Goal: Task Accomplishment & Management: Complete application form

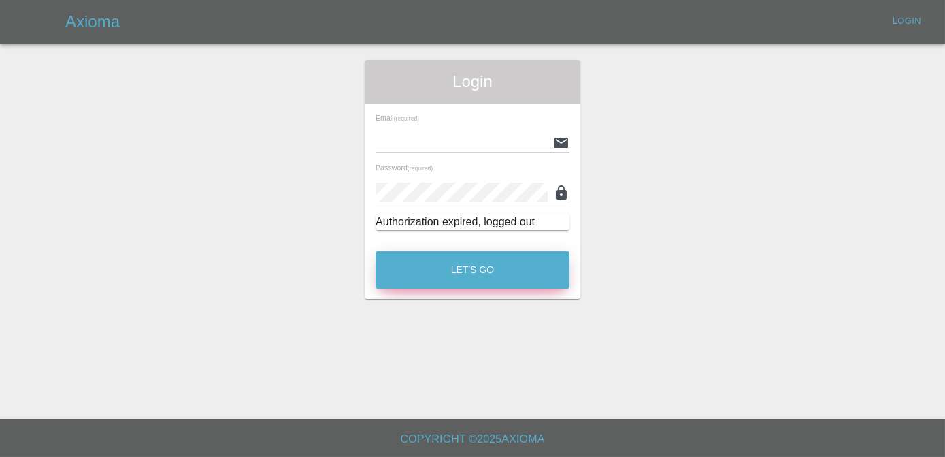
type input "[PERSON_NAME][EMAIL_ADDRESS][DOMAIN_NAME]"
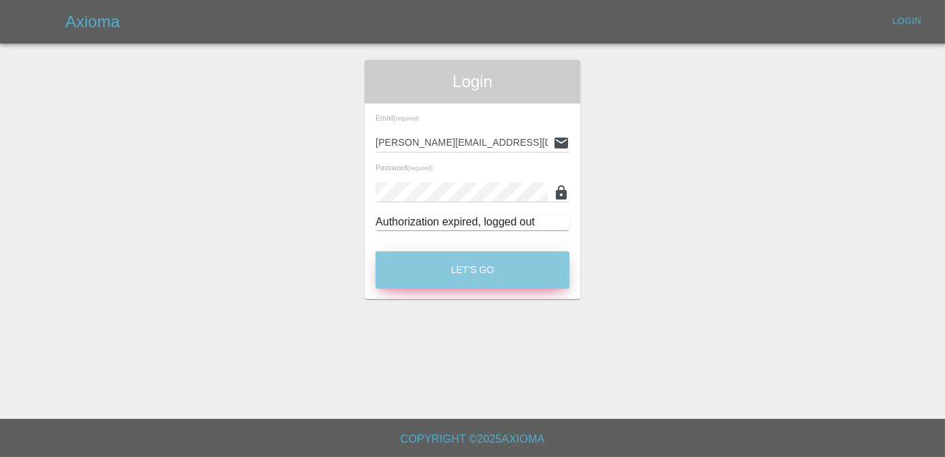
click at [508, 271] on button "Let's Go" at bounding box center [473, 269] width 194 height 37
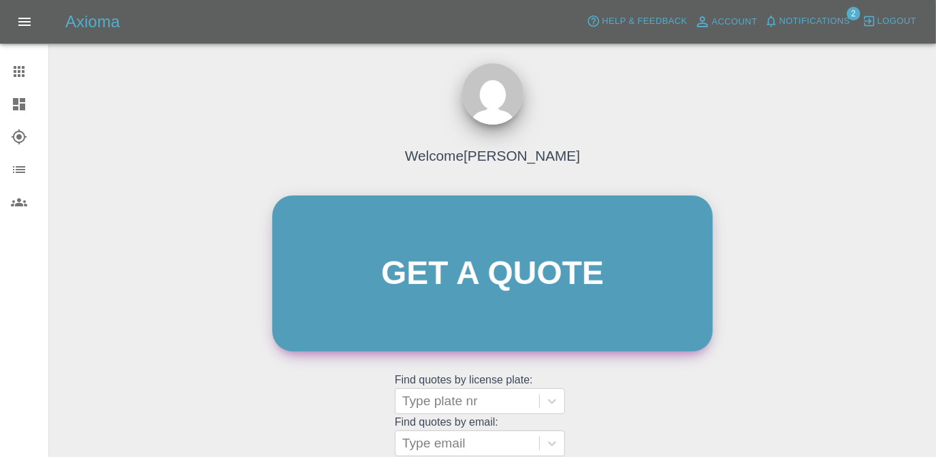
click at [508, 271] on link "Get a quote" at bounding box center [492, 273] width 440 height 156
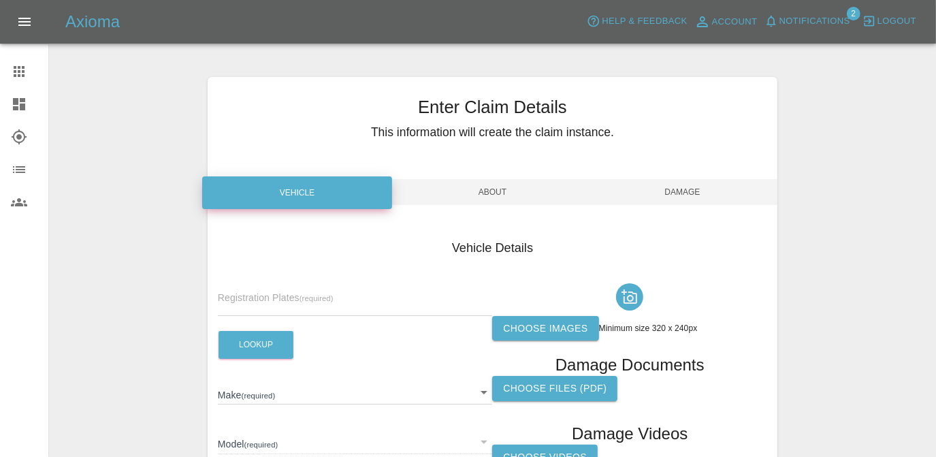
click at [363, 302] on input "text" at bounding box center [355, 306] width 275 height 20
type input "NA74 VPJ"
click at [264, 351] on button "Lookup" at bounding box center [255, 345] width 75 height 28
click at [532, 322] on label "Choose images" at bounding box center [545, 328] width 106 height 25
click at [0, 0] on input "Choose images" at bounding box center [0, 0] width 0 height 0
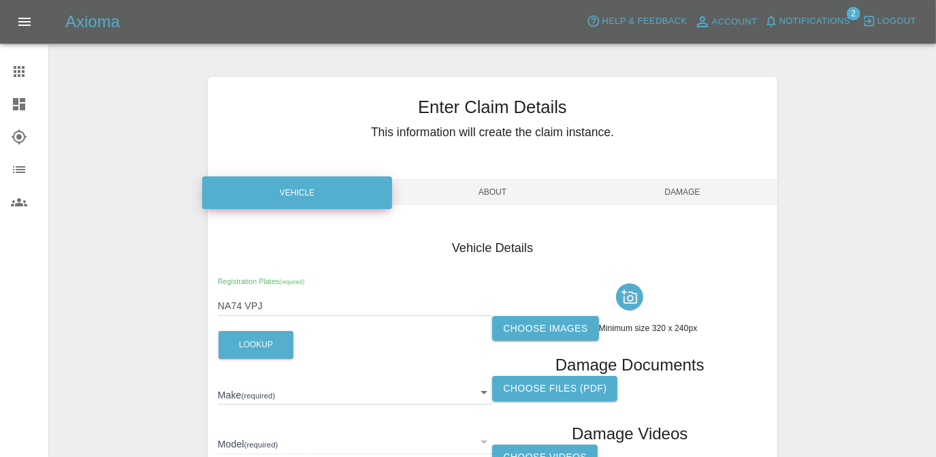
type input "MG"
type input "MG3 HYBRID TROPHY"
type input "[US_VEHICLE_IDENTIFICATION_NUMBER]"
type input "2024"
click at [570, 333] on label "Choose images" at bounding box center [545, 328] width 106 height 25
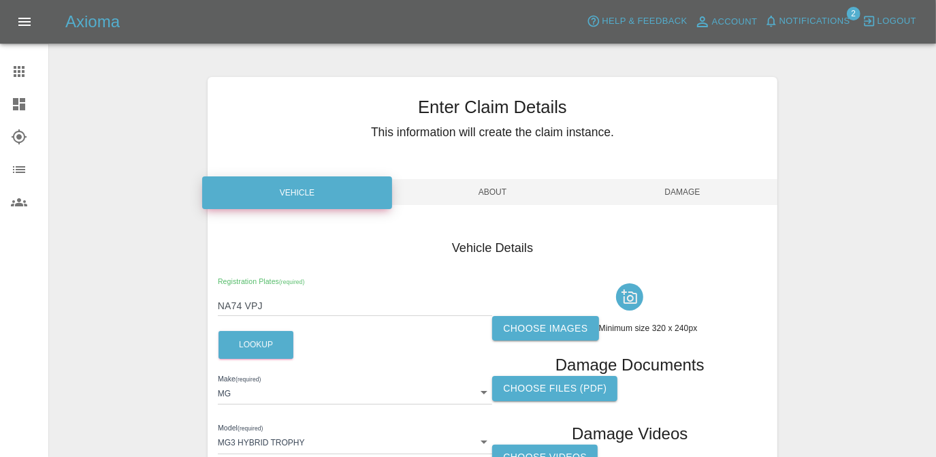
click at [0, 0] on input "Choose images" at bounding box center [0, 0] width 0 height 0
click at [556, 329] on label "Choose images" at bounding box center [545, 328] width 106 height 25
click at [0, 0] on input "Choose images" at bounding box center [0, 0] width 0 height 0
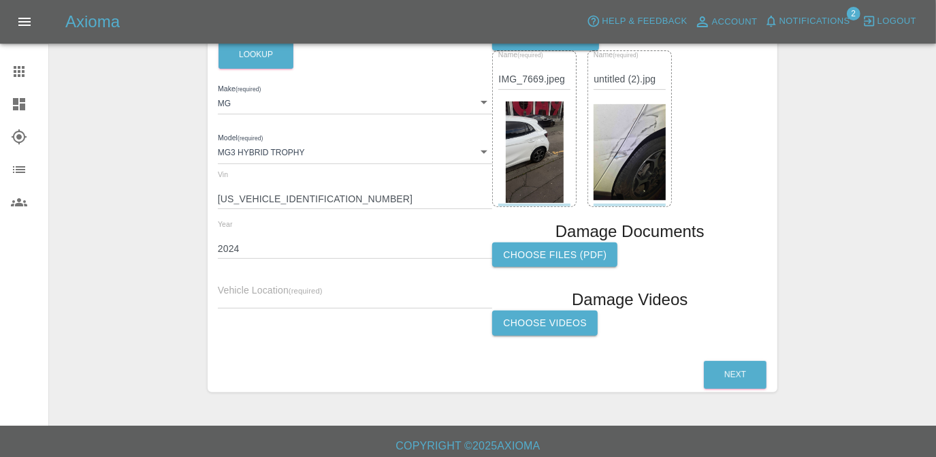
scroll to position [295, 0]
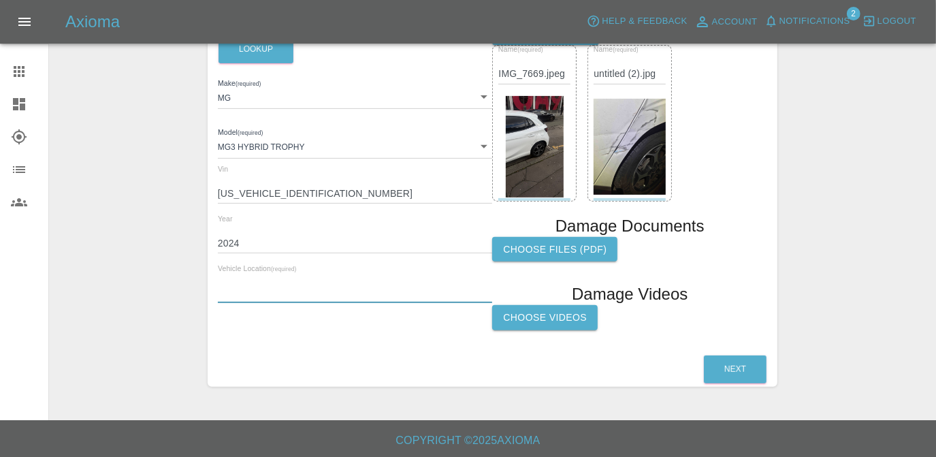
click at [369, 291] on input "text" at bounding box center [355, 293] width 275 height 20
paste input "[STREET_ADDRESS]"
type input "[STREET_ADDRESS]"
click at [717, 365] on button "Next" at bounding box center [735, 369] width 63 height 28
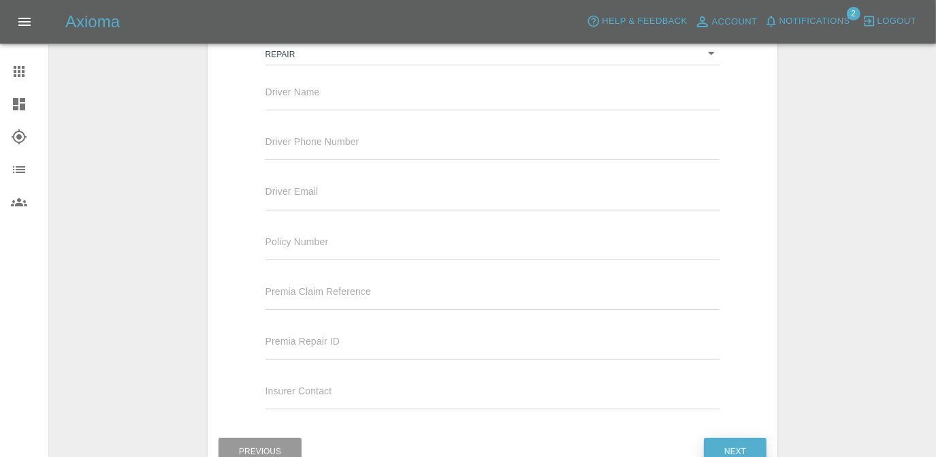
scroll to position [234, 0]
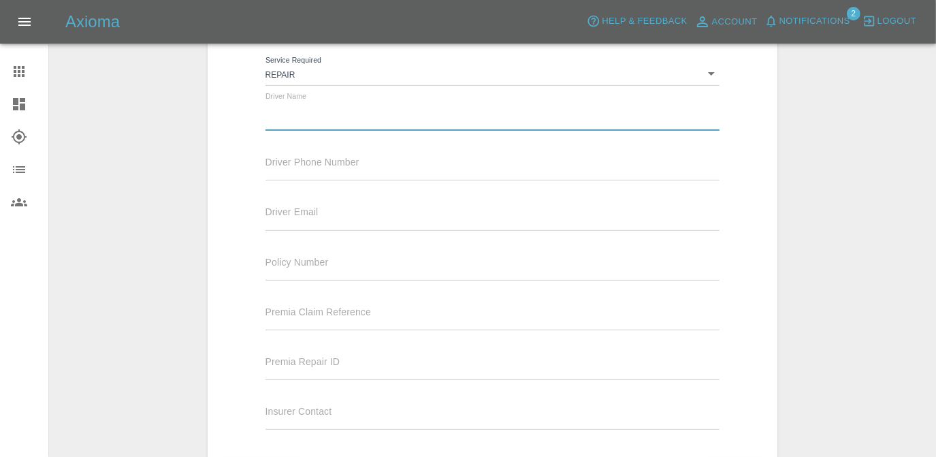
click at [304, 116] on input "text" at bounding box center [492, 121] width 455 height 20
type input "[PERSON_NAME]"
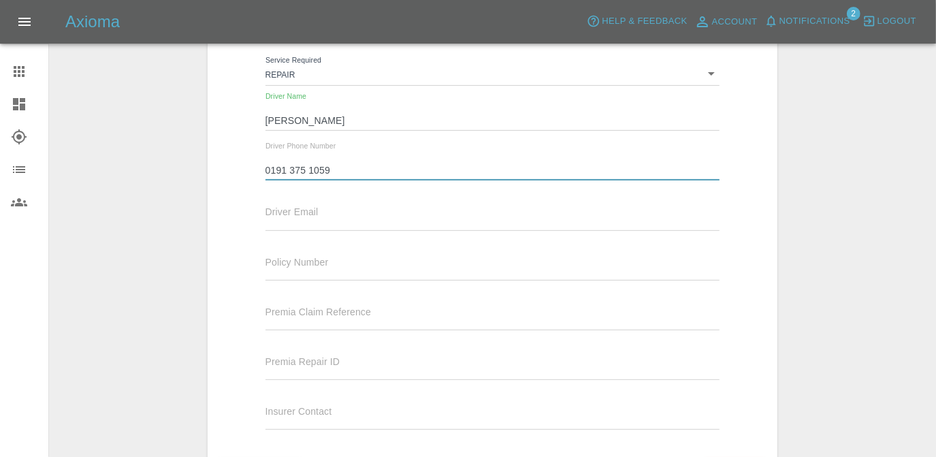
type input "0191 375 1059"
click at [303, 231] on div "Driver Email" at bounding box center [492, 217] width 475 height 50
click at [303, 227] on input "text" at bounding box center [492, 220] width 455 height 20
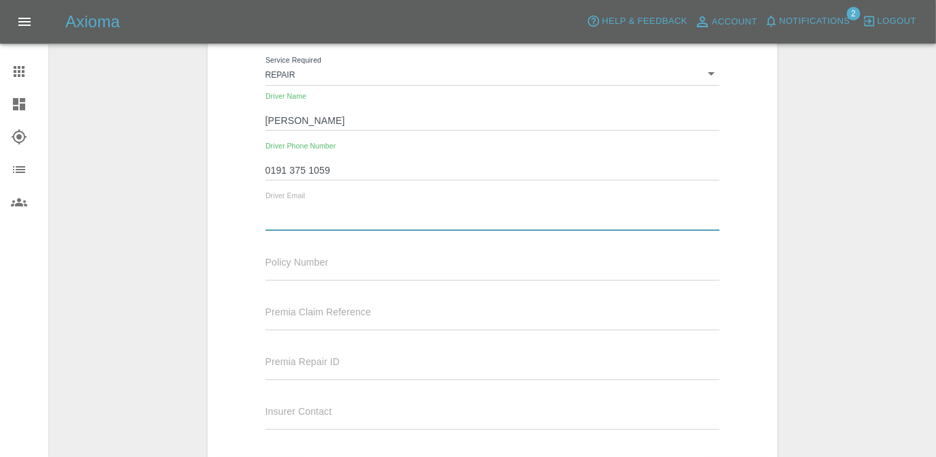
type input "[EMAIL_ADDRESS][DOMAIN_NAME]"
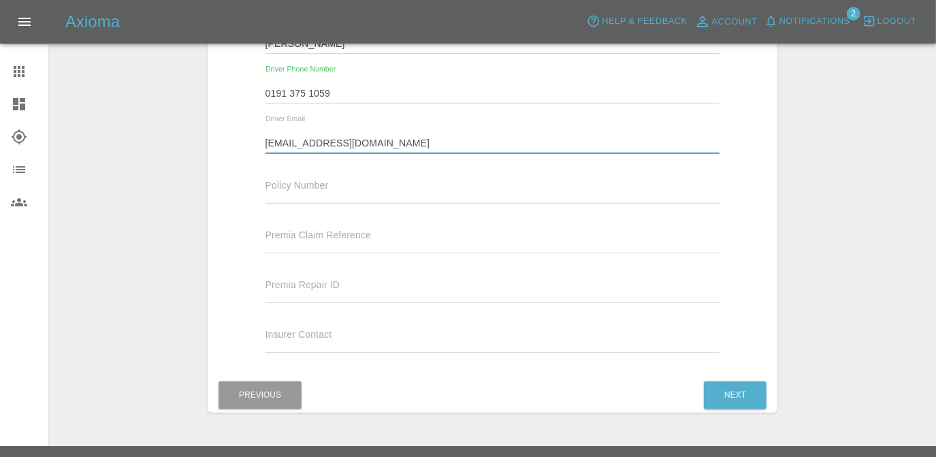
scroll to position [338, 0]
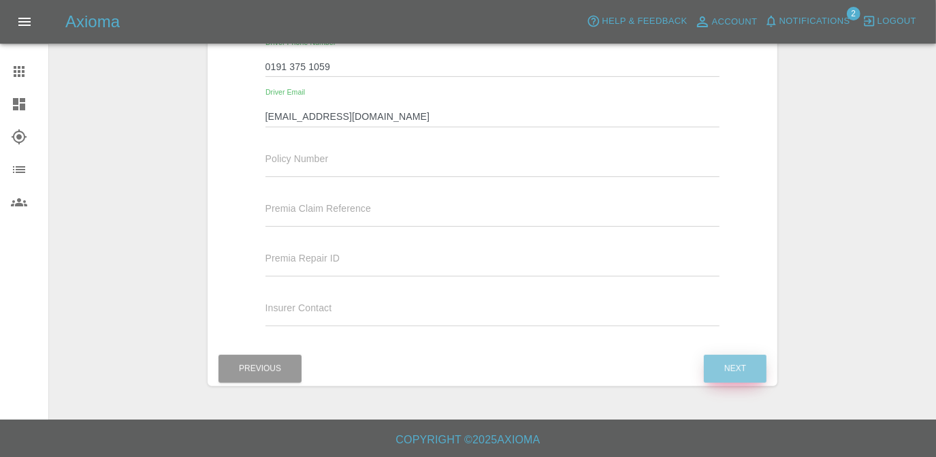
click at [720, 372] on button "Next" at bounding box center [735, 369] width 63 height 28
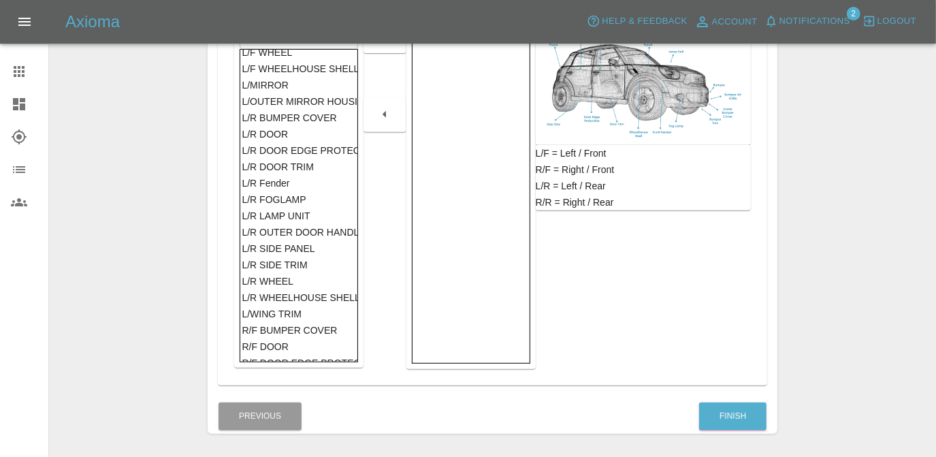
scroll to position [284, 0]
click at [321, 135] on div "L/R DOOR" at bounding box center [299, 135] width 114 height 16
click at [382, 48] on div at bounding box center [384, 35] width 43 height 35
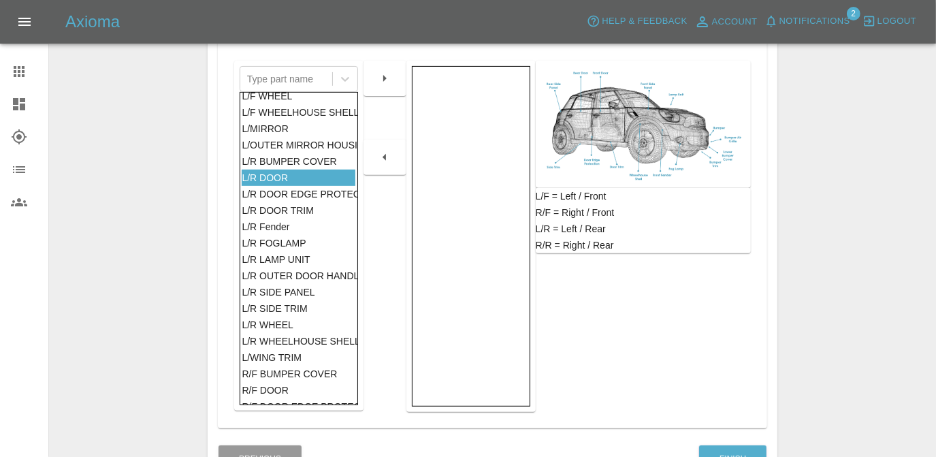
scroll to position [276, 0]
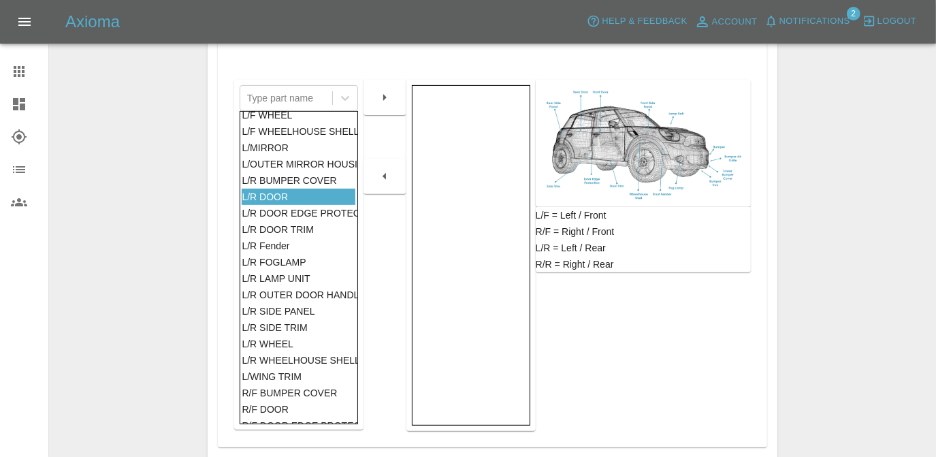
click at [387, 115] on div at bounding box center [384, 233] width 43 height 395
click at [387, 109] on div at bounding box center [384, 97] width 43 height 35
click at [387, 97] on icon "button" at bounding box center [384, 97] width 16 height 16
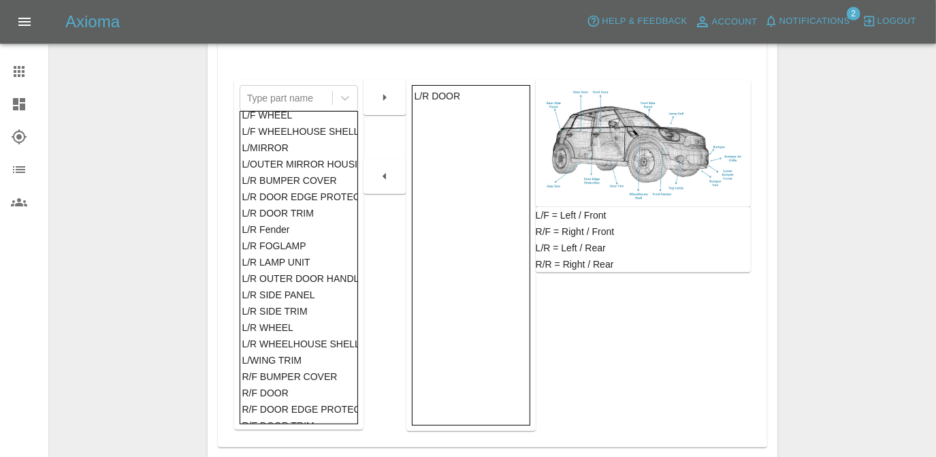
click at [327, 297] on div "L/R SIDE PANEL" at bounding box center [299, 295] width 114 height 16
click at [391, 101] on icon "button" at bounding box center [384, 97] width 16 height 16
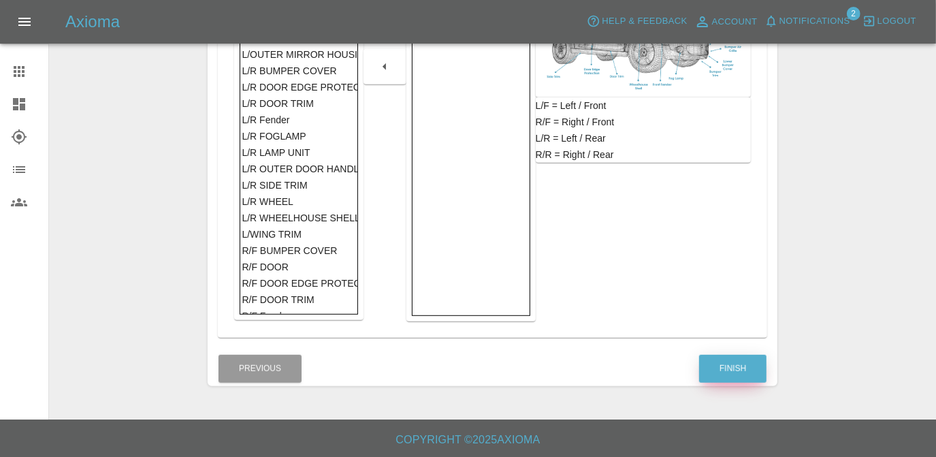
click at [722, 372] on button "Finish" at bounding box center [732, 369] width 67 height 28
